Goal: Check status: Check status

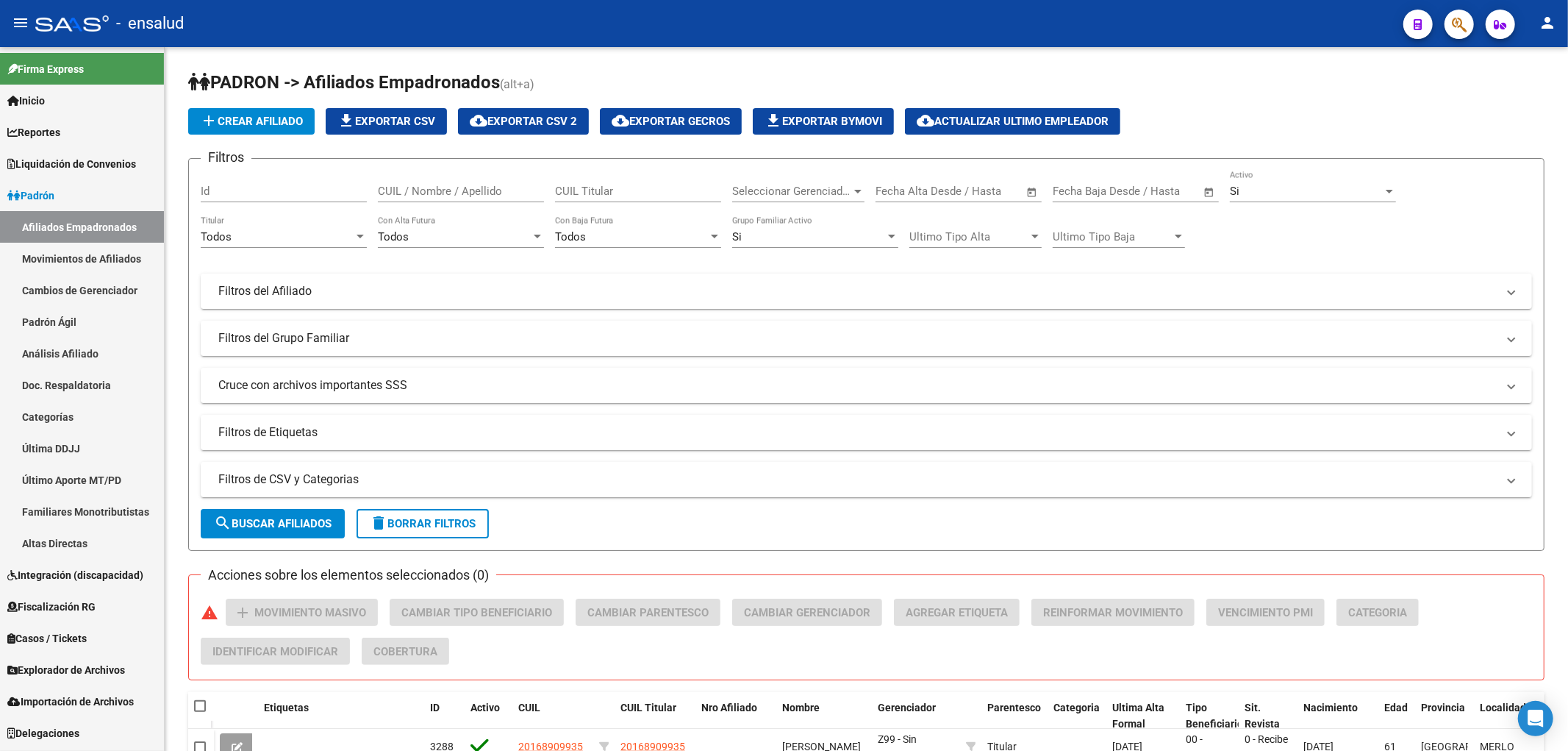
click at [55, 232] on link "Afiliados Empadronados" at bounding box center [82, 226] width 164 height 32
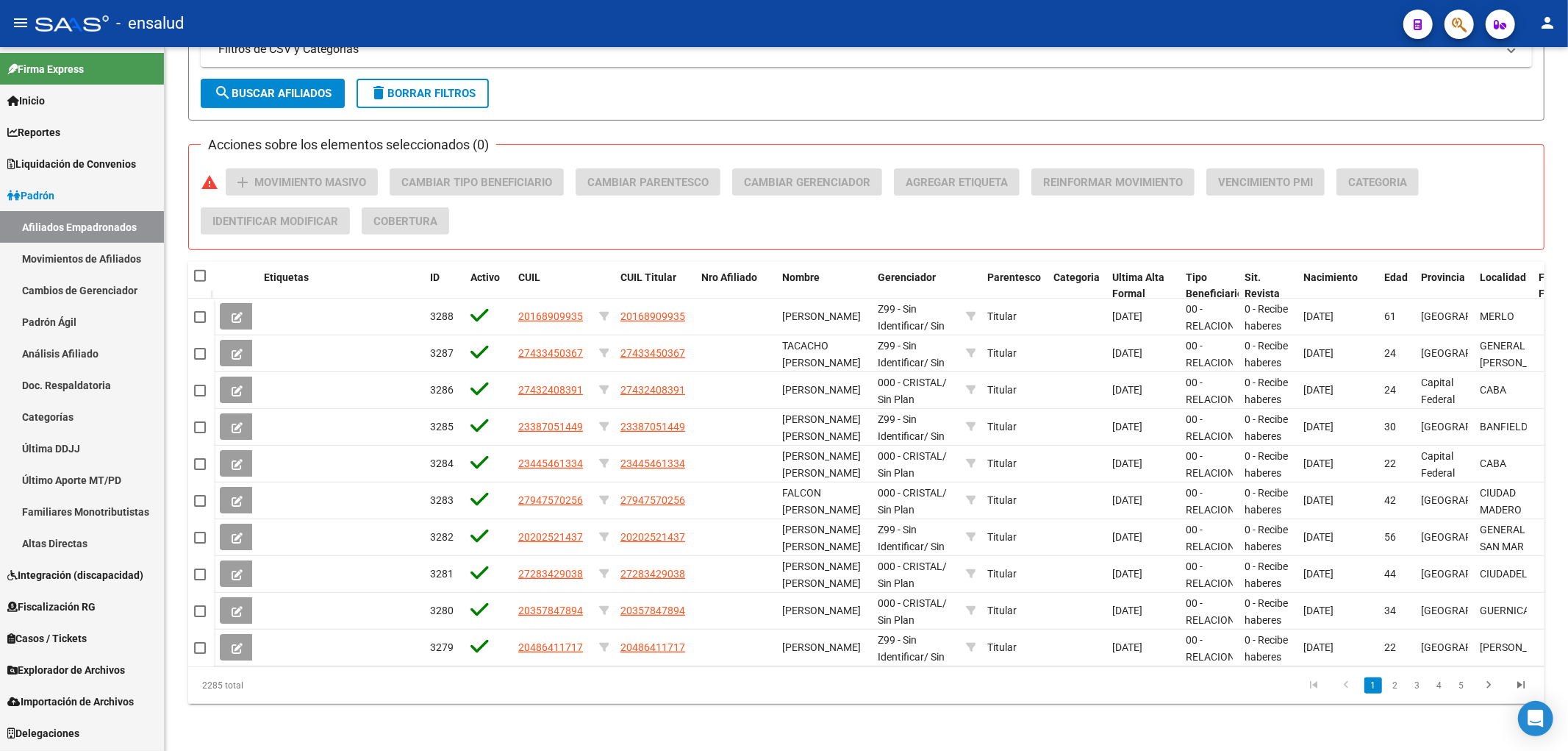
click at [94, 230] on link "Afiliados Empadronados" at bounding box center [82, 226] width 164 height 32
click at [94, 265] on link "Movimientos de Afiliados" at bounding box center [82, 258] width 164 height 32
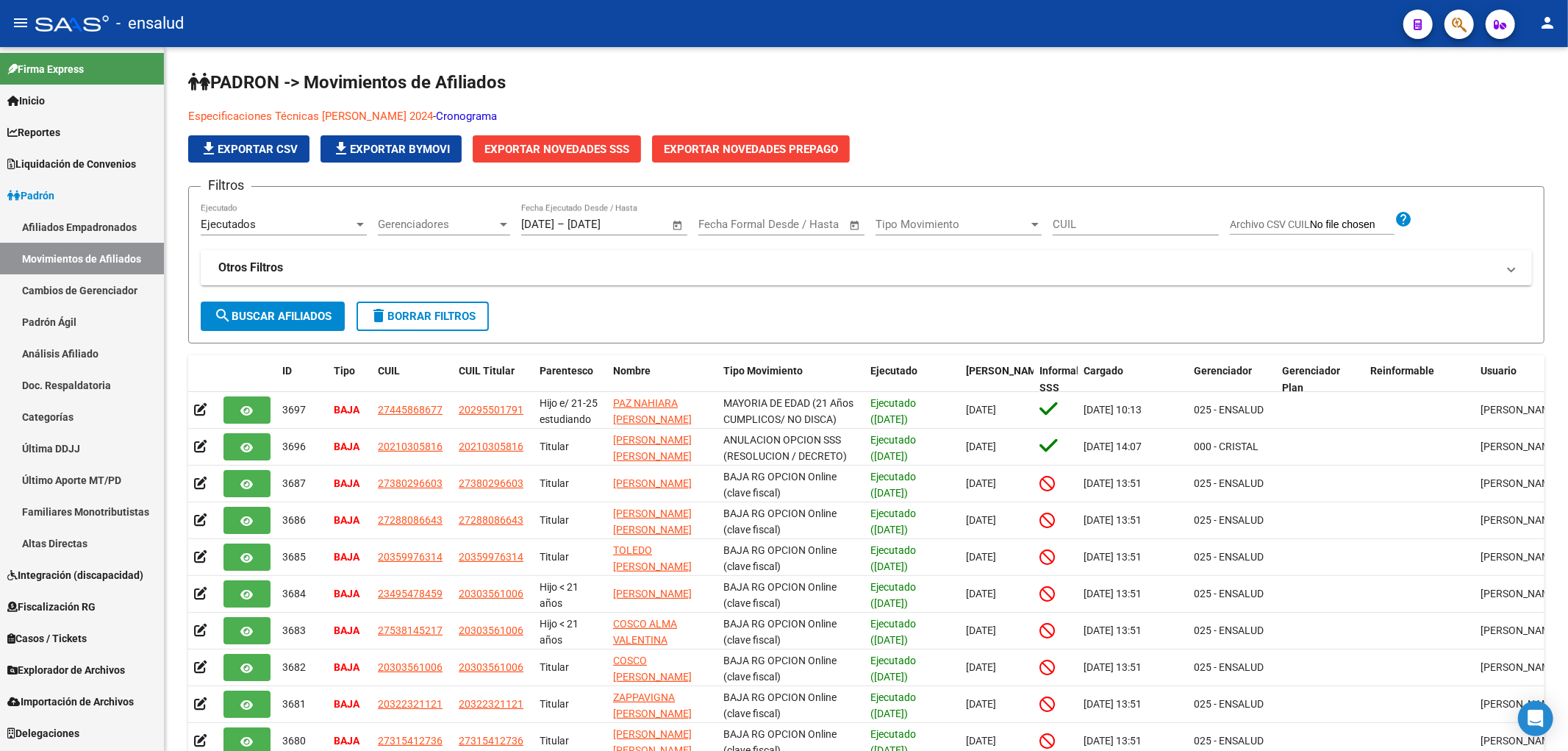
click at [82, 678] on link "Explorador de Archivos" at bounding box center [82, 669] width 164 height 32
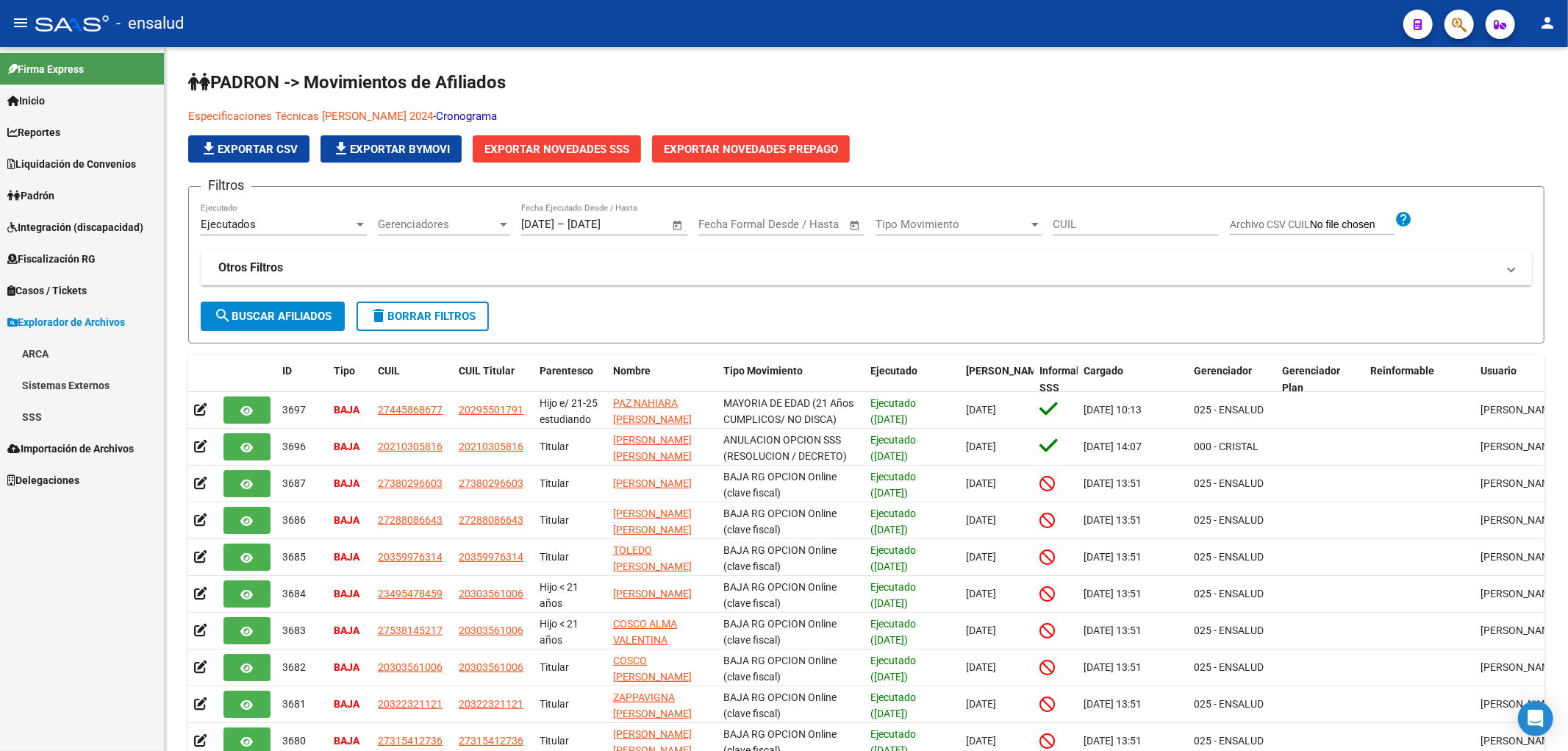
click at [50, 424] on link "SSS" at bounding box center [82, 416] width 164 height 32
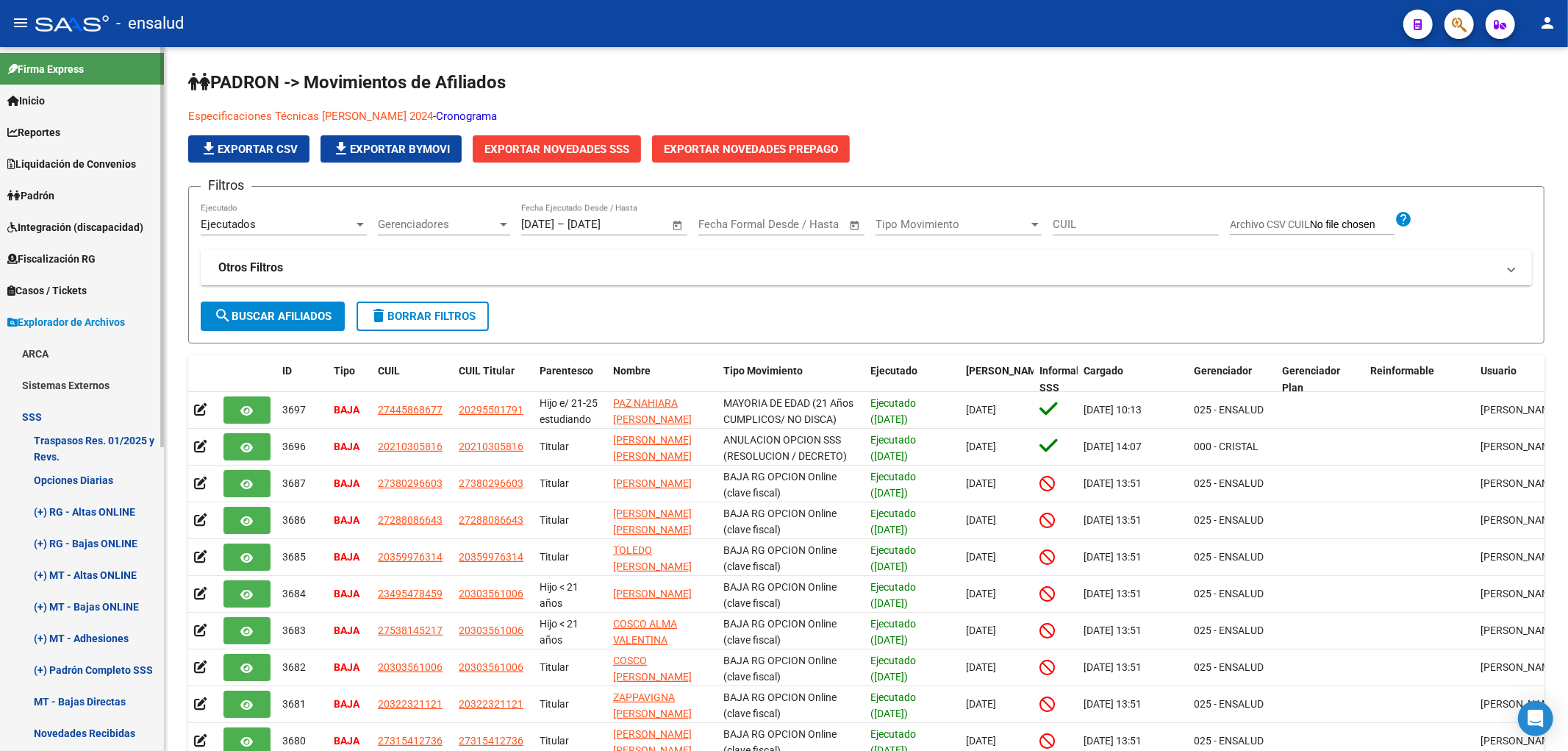
click at [91, 483] on link "Opciones Diarias" at bounding box center [82, 479] width 164 height 32
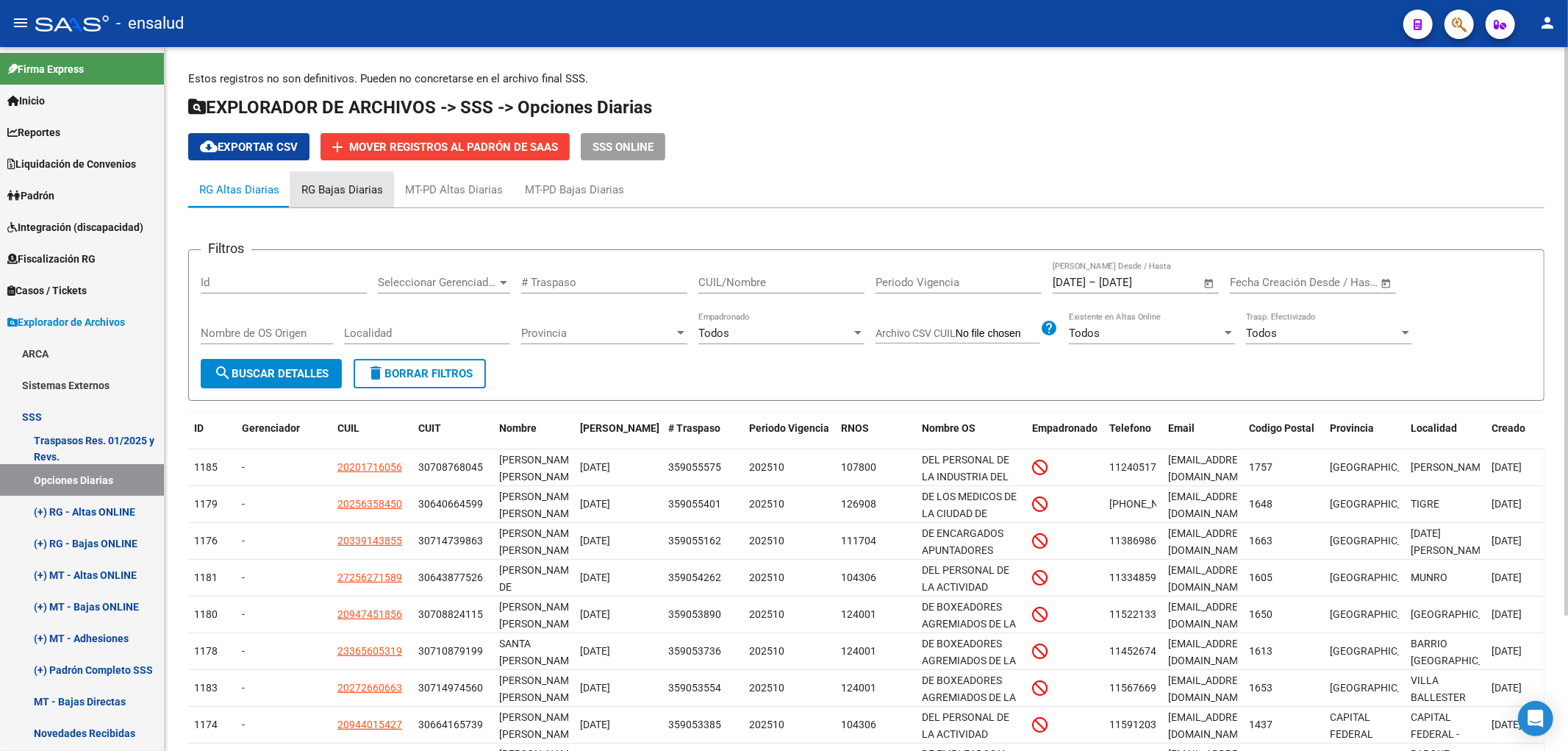
click at [341, 181] on div "RG Bajas Diarias" at bounding box center [342, 189] width 103 height 35
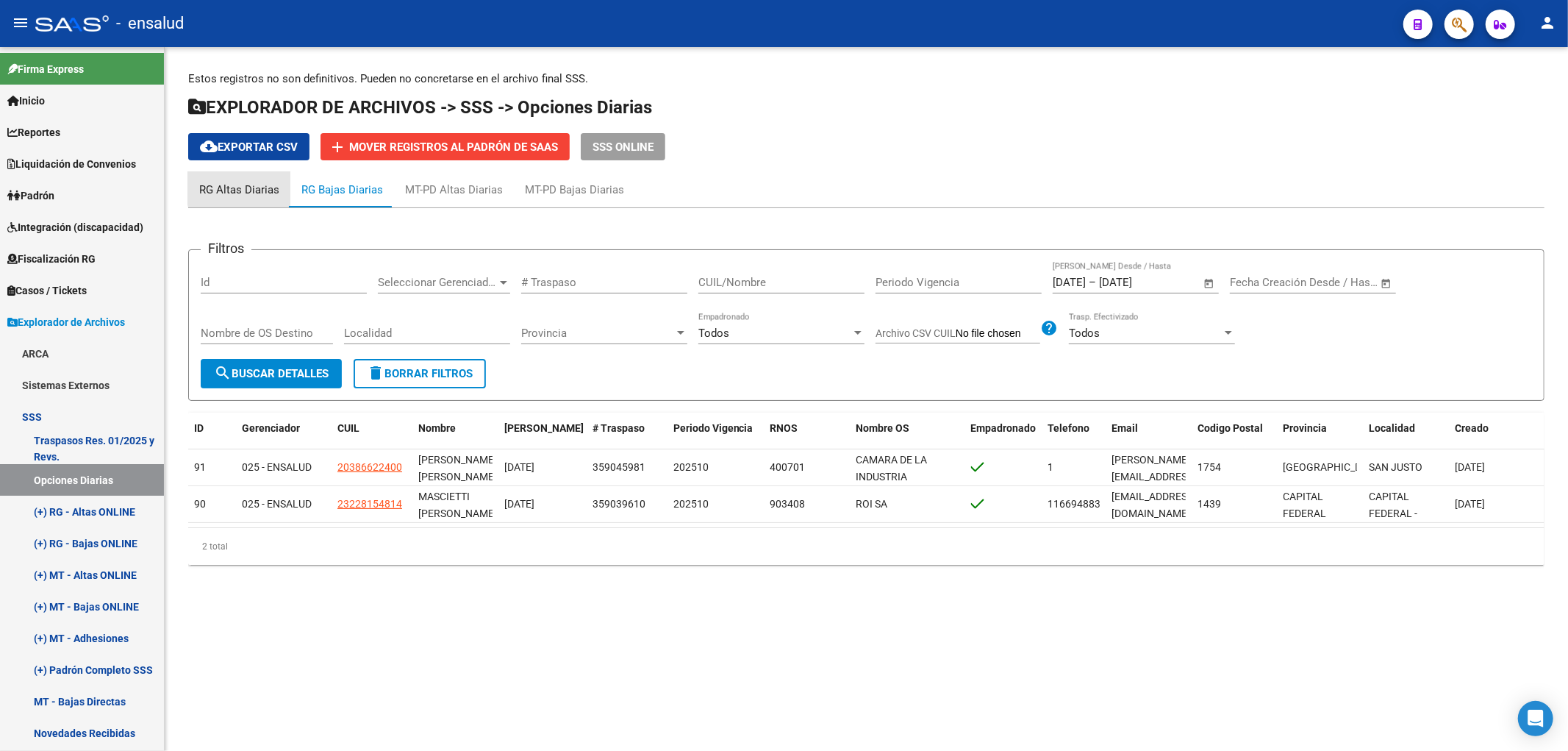
click at [267, 184] on div "RG Altas Diarias" at bounding box center [239, 189] width 80 height 16
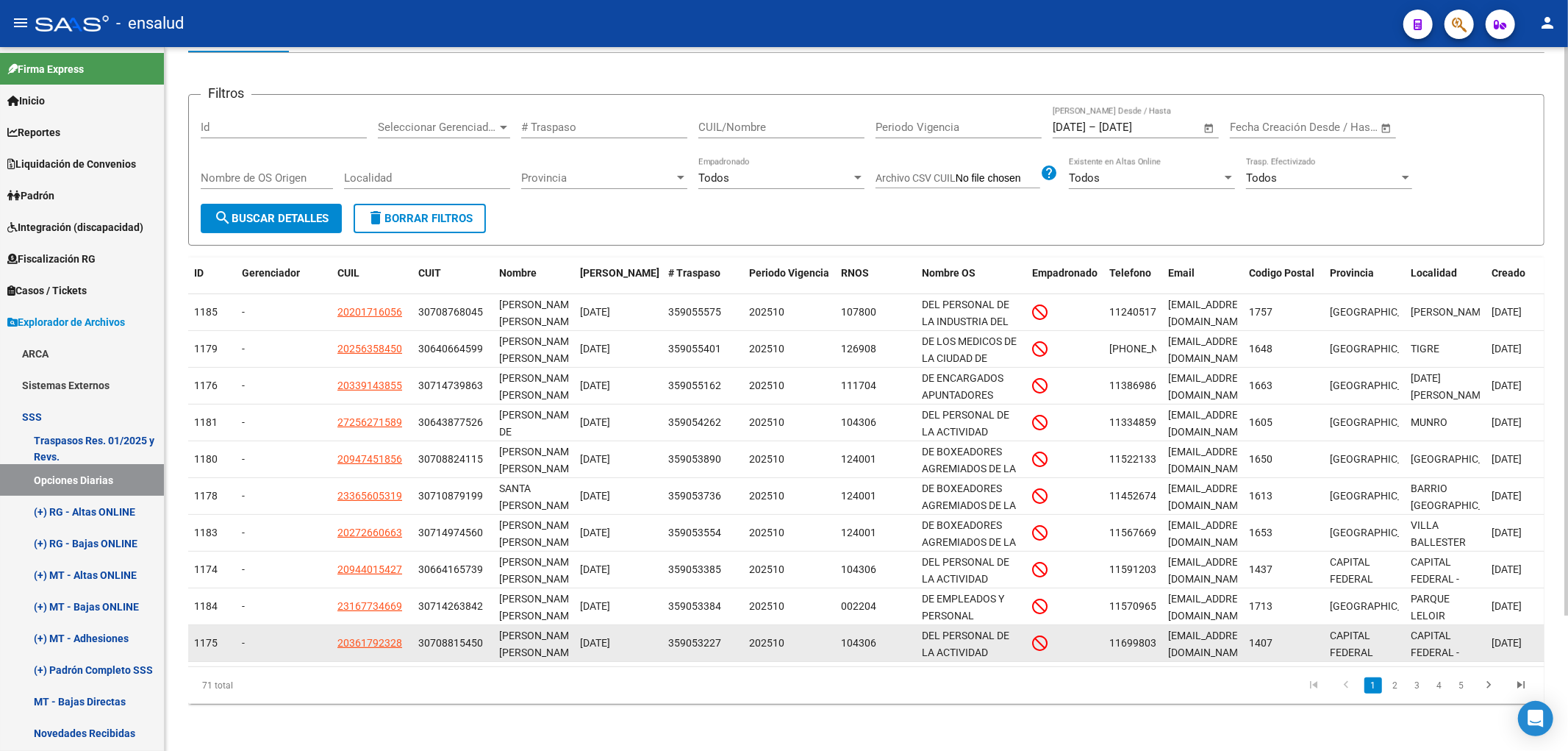
scroll to position [4, 0]
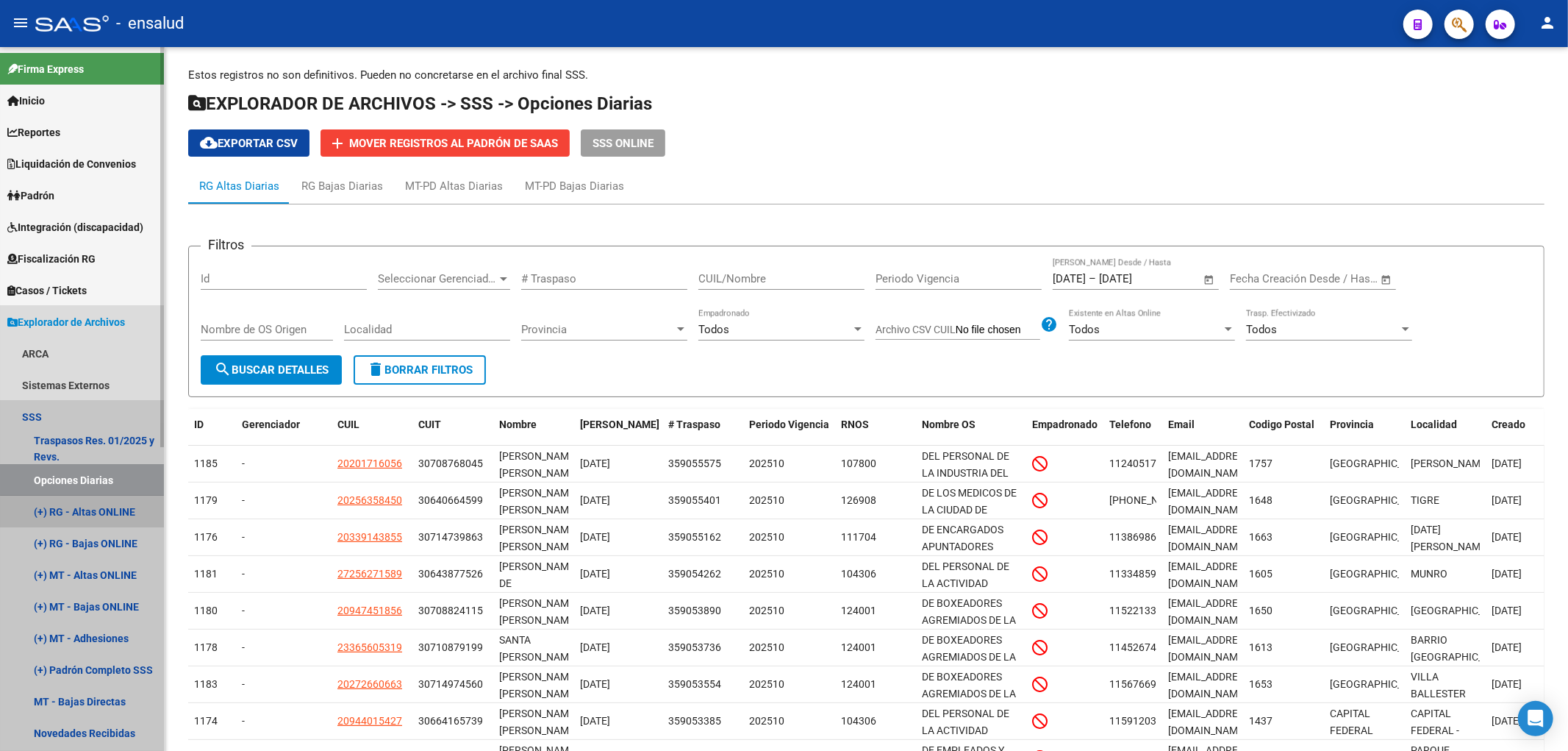
click at [104, 515] on link "(+) RG - Altas ONLINE" at bounding box center [82, 511] width 164 height 32
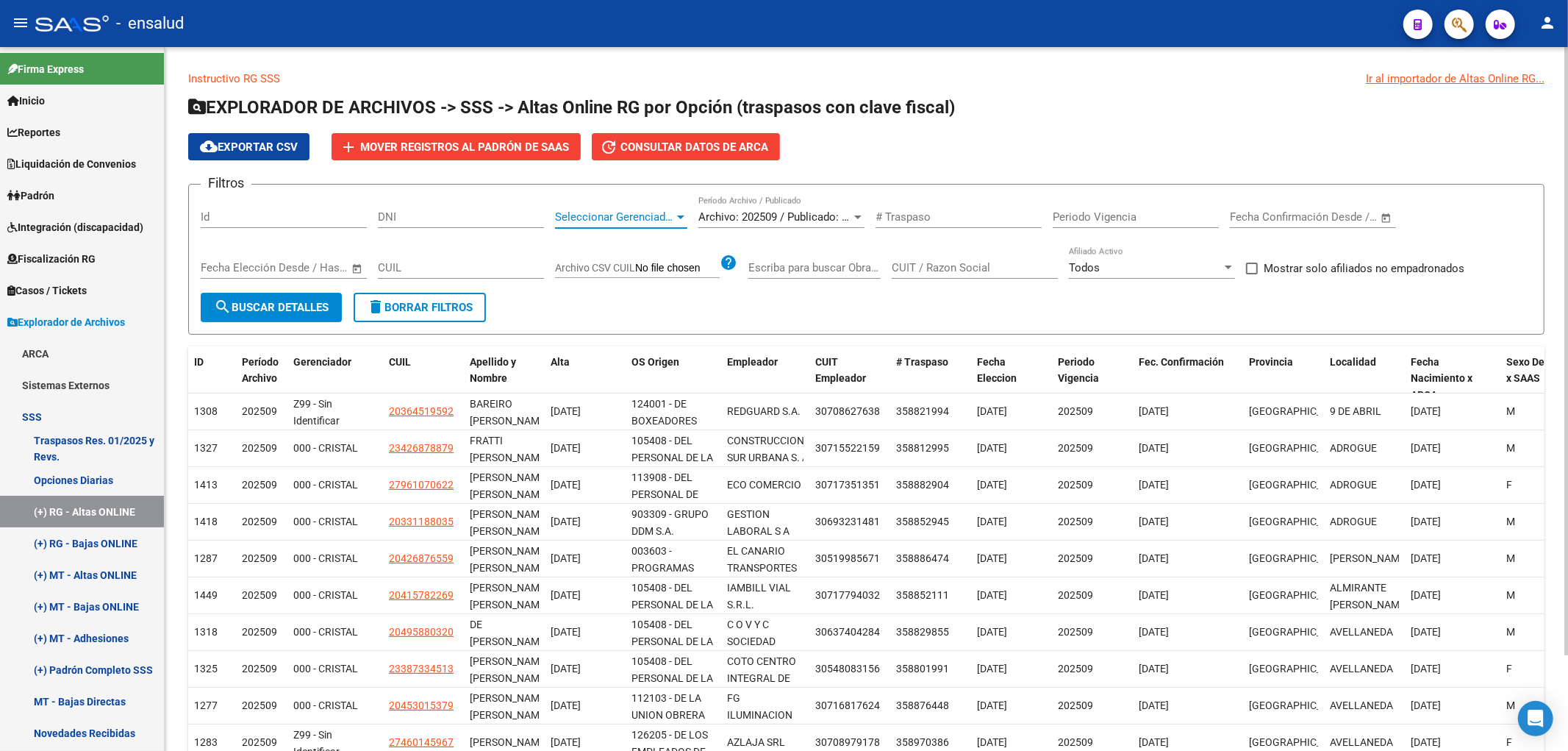
click at [623, 220] on span "Seleccionar Gerenciador" at bounding box center [614, 216] width 119 height 13
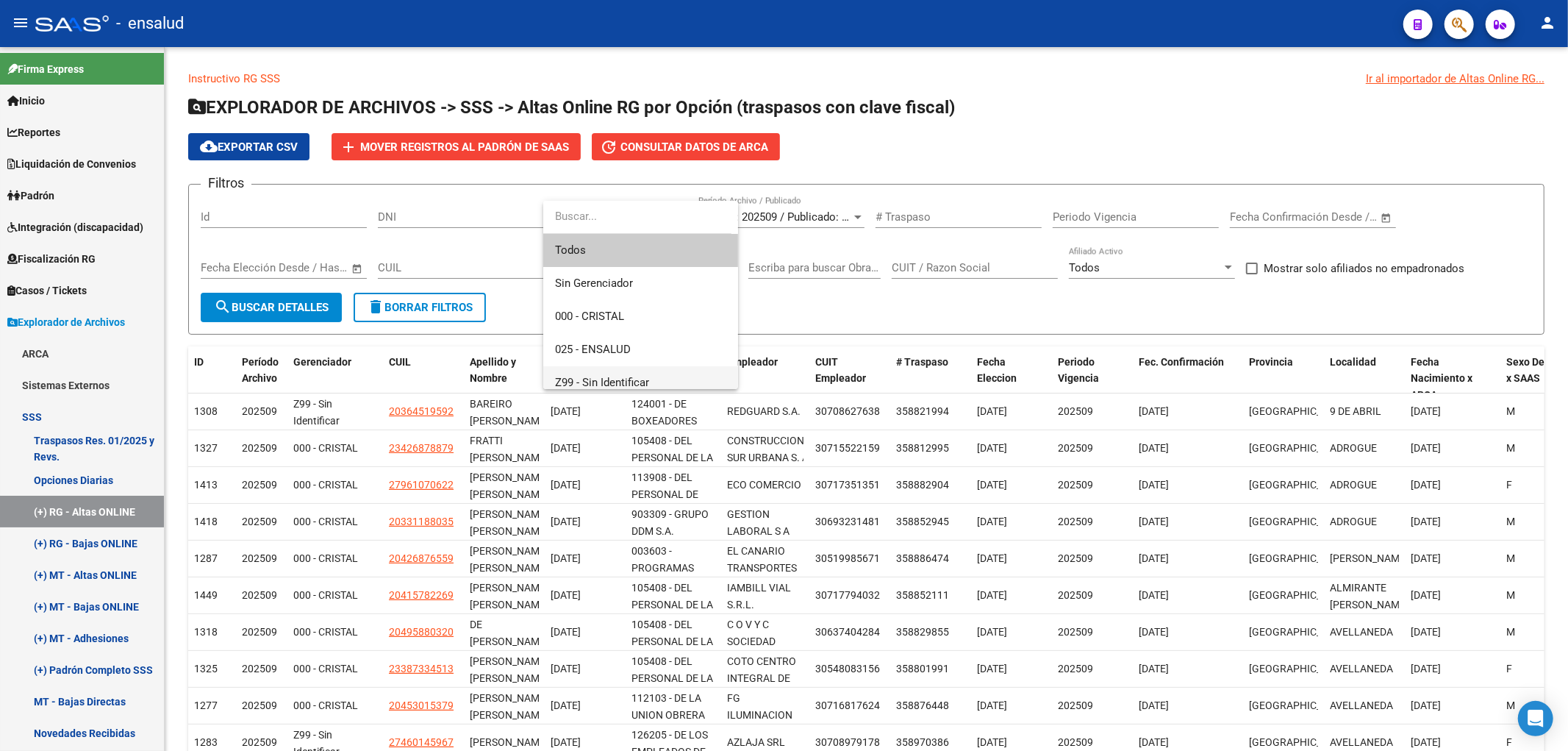
click at [623, 375] on span "Z99 - Sin Identificar" at bounding box center [640, 382] width 171 height 33
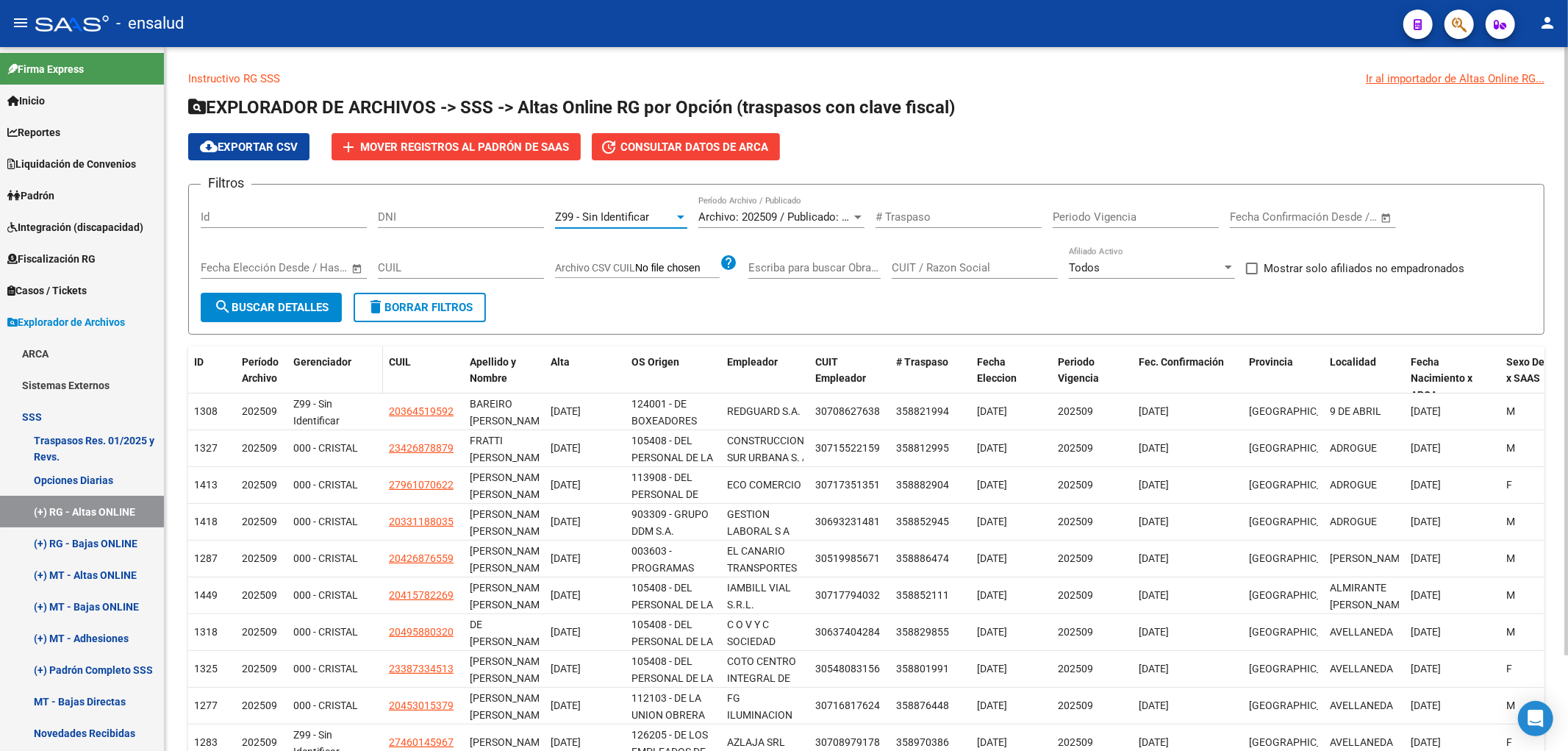
scroll to position [10, 0]
click at [296, 314] on button "search Buscar Detalles" at bounding box center [271, 307] width 141 height 30
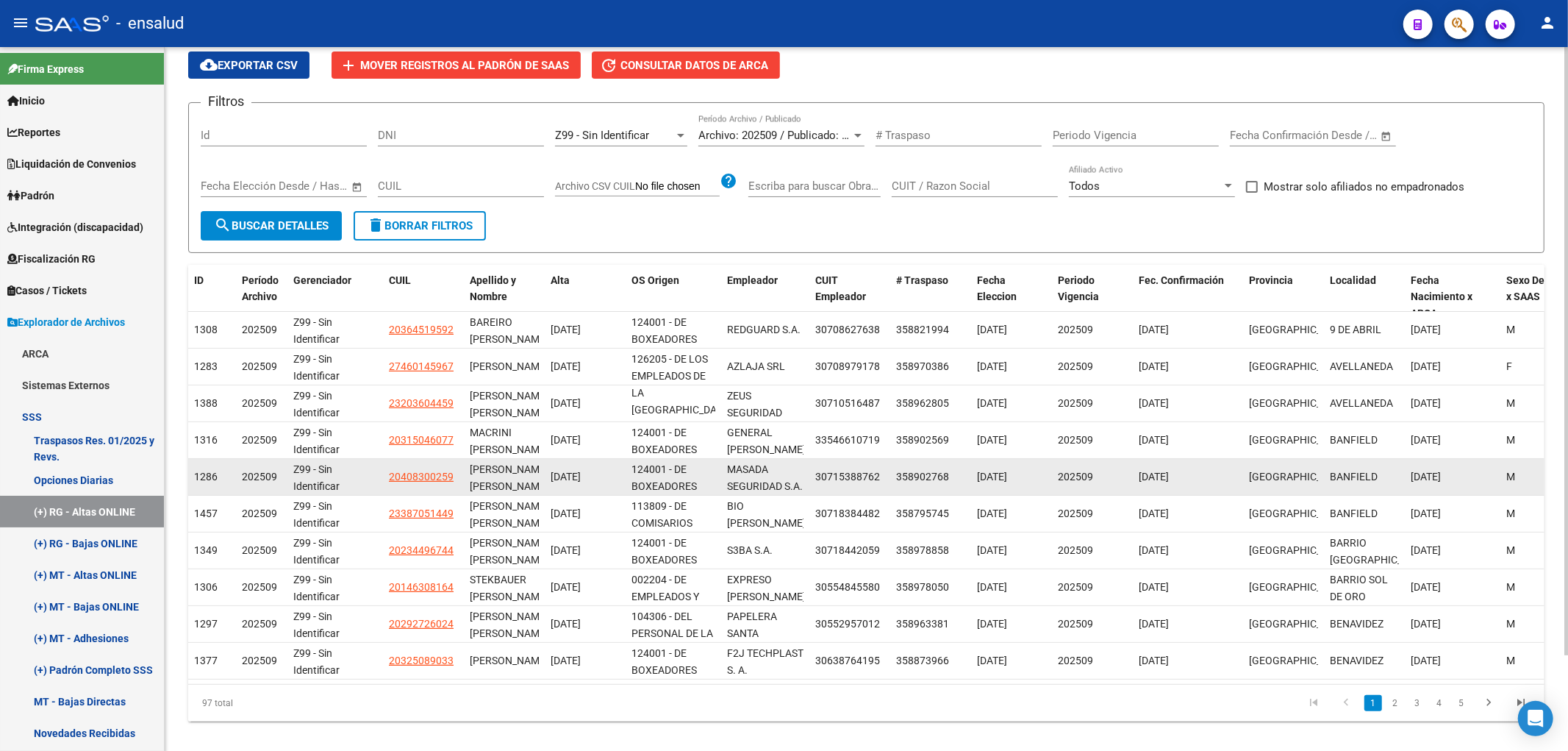
scroll to position [0, 0]
